Goal: Check status

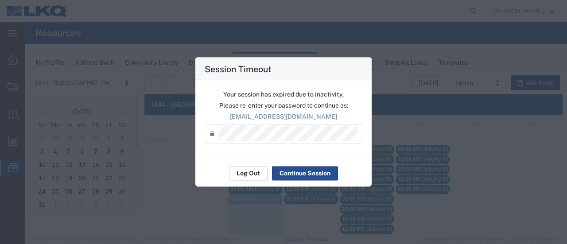
click at [241, 169] on button "Log Out" at bounding box center [248, 173] width 39 height 14
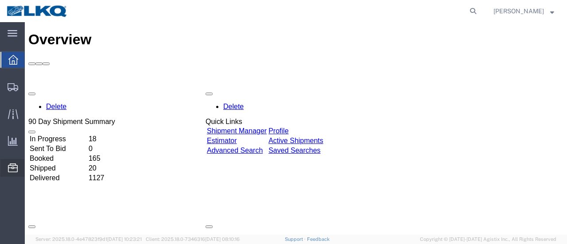
click at [0, 0] on span "Location Appointment" at bounding box center [0, 0] width 0 height 0
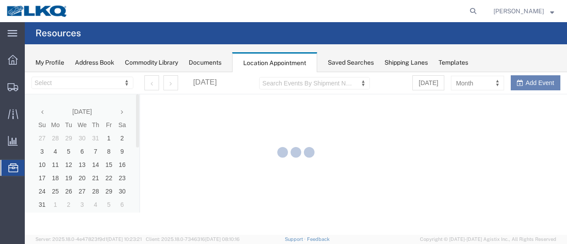
select select "28712"
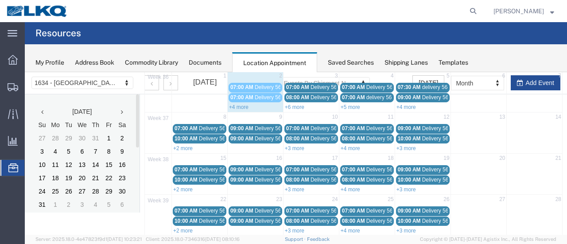
scroll to position [44, 0]
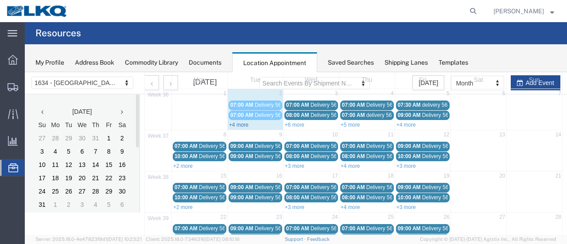
click at [236, 123] on link "+4 more" at bounding box center [238, 125] width 19 height 6
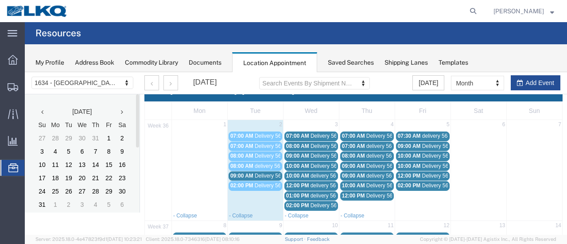
scroll to position [0, 0]
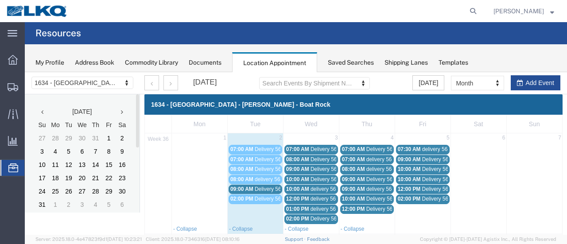
click at [260, 190] on span "Delivery 56246850" at bounding box center [277, 189] width 44 height 6
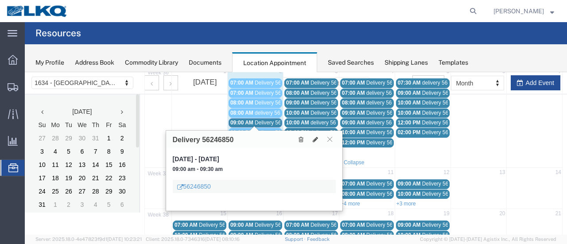
scroll to position [89, 0]
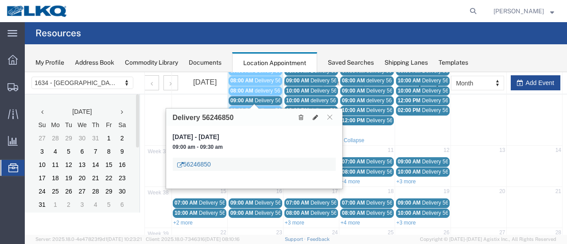
click at [207, 163] on link "56246850" at bounding box center [194, 164] width 34 height 9
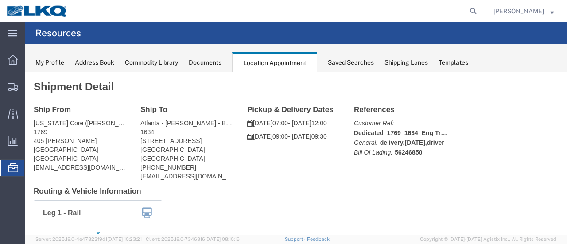
scroll to position [0, 0]
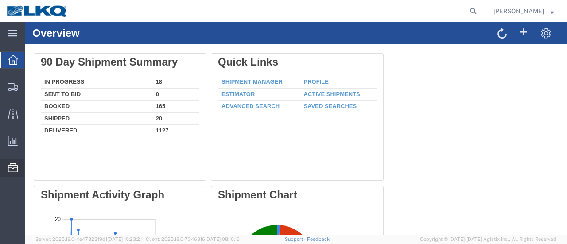
click at [0, 0] on span "Location Appointment" at bounding box center [0, 0] width 0 height 0
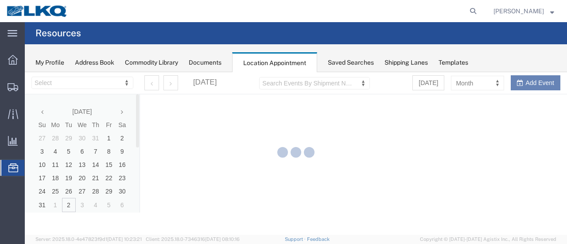
select select "28712"
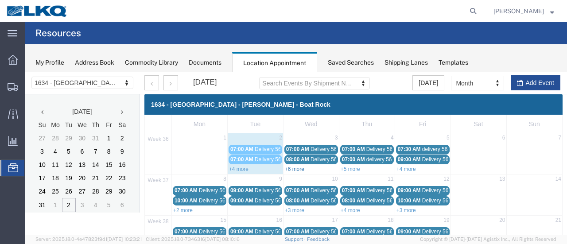
click at [293, 168] on link "+6 more" at bounding box center [294, 169] width 19 height 6
